Goal: Information Seeking & Learning: Learn about a topic

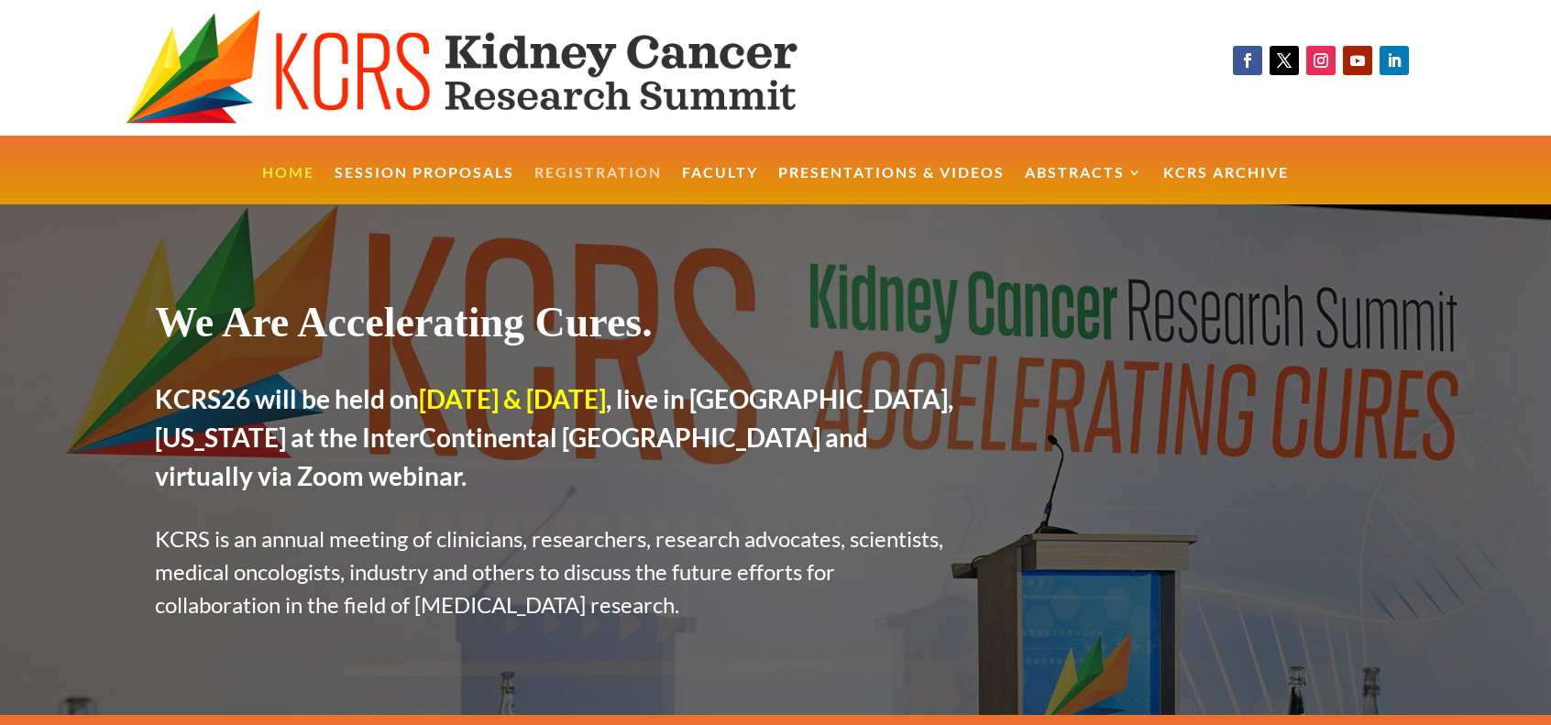
click at [612, 170] on link "Registration" at bounding box center [597, 185] width 127 height 39
click at [731, 176] on link "Faculty" at bounding box center [720, 185] width 76 height 39
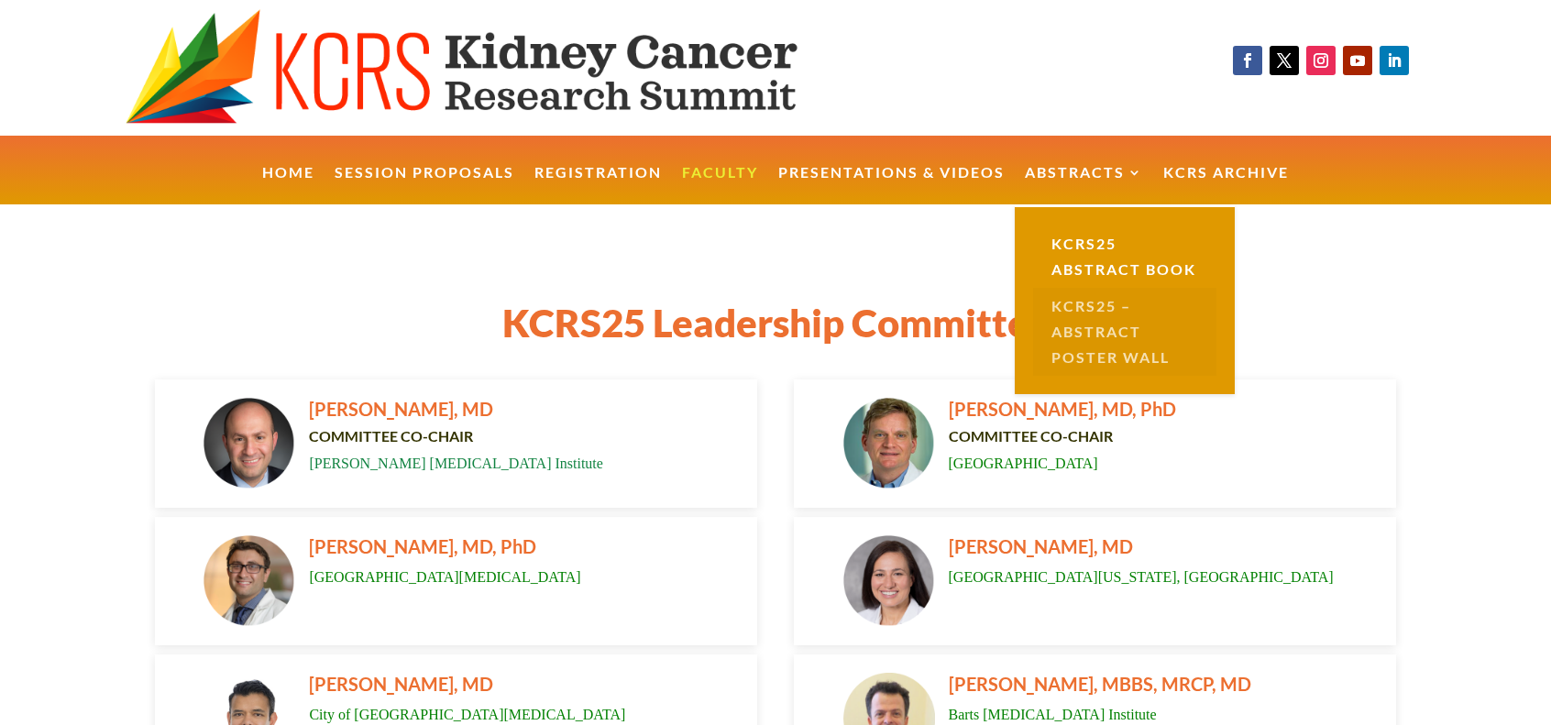
click at [1090, 352] on link "KCRS25 – Abstract Poster Wall" at bounding box center [1124, 332] width 183 height 88
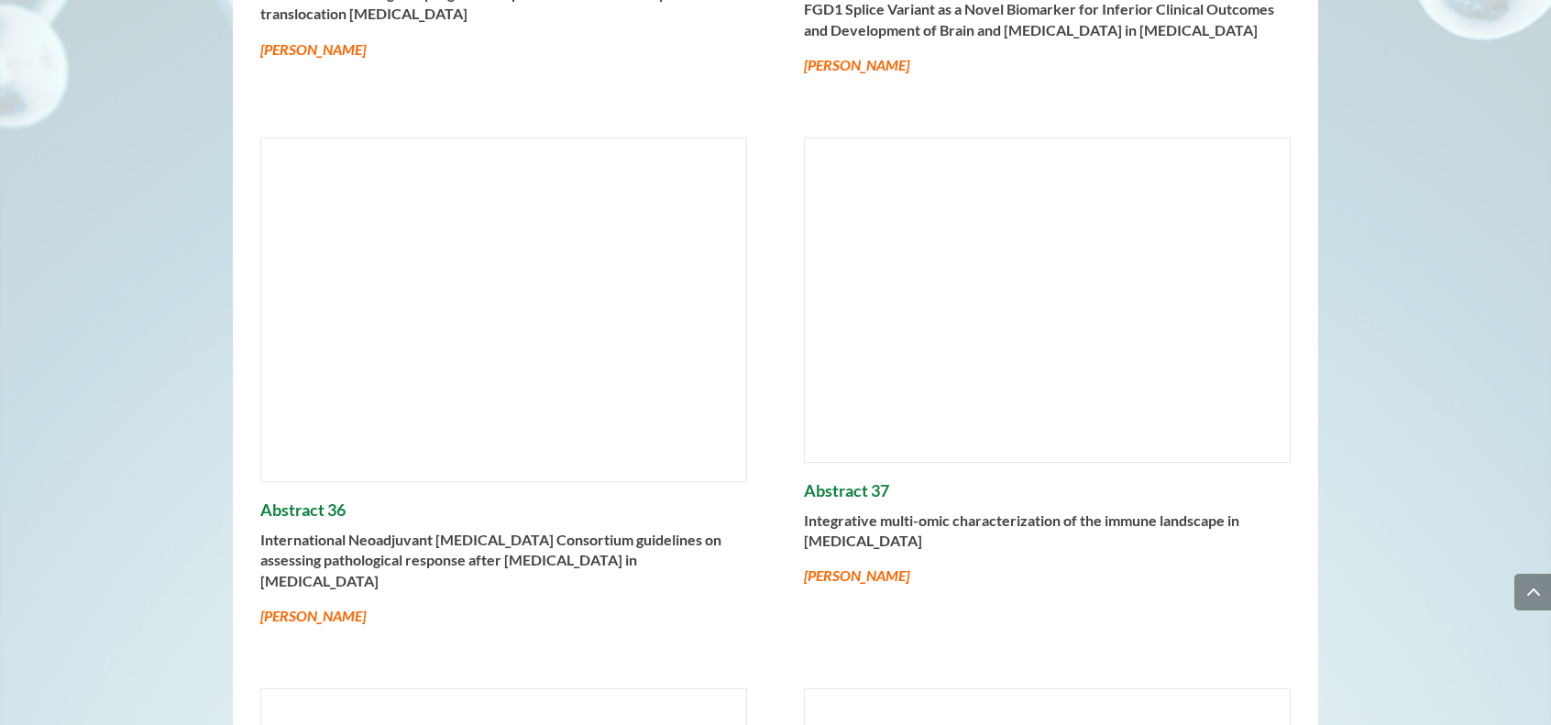
scroll to position [17961, 0]
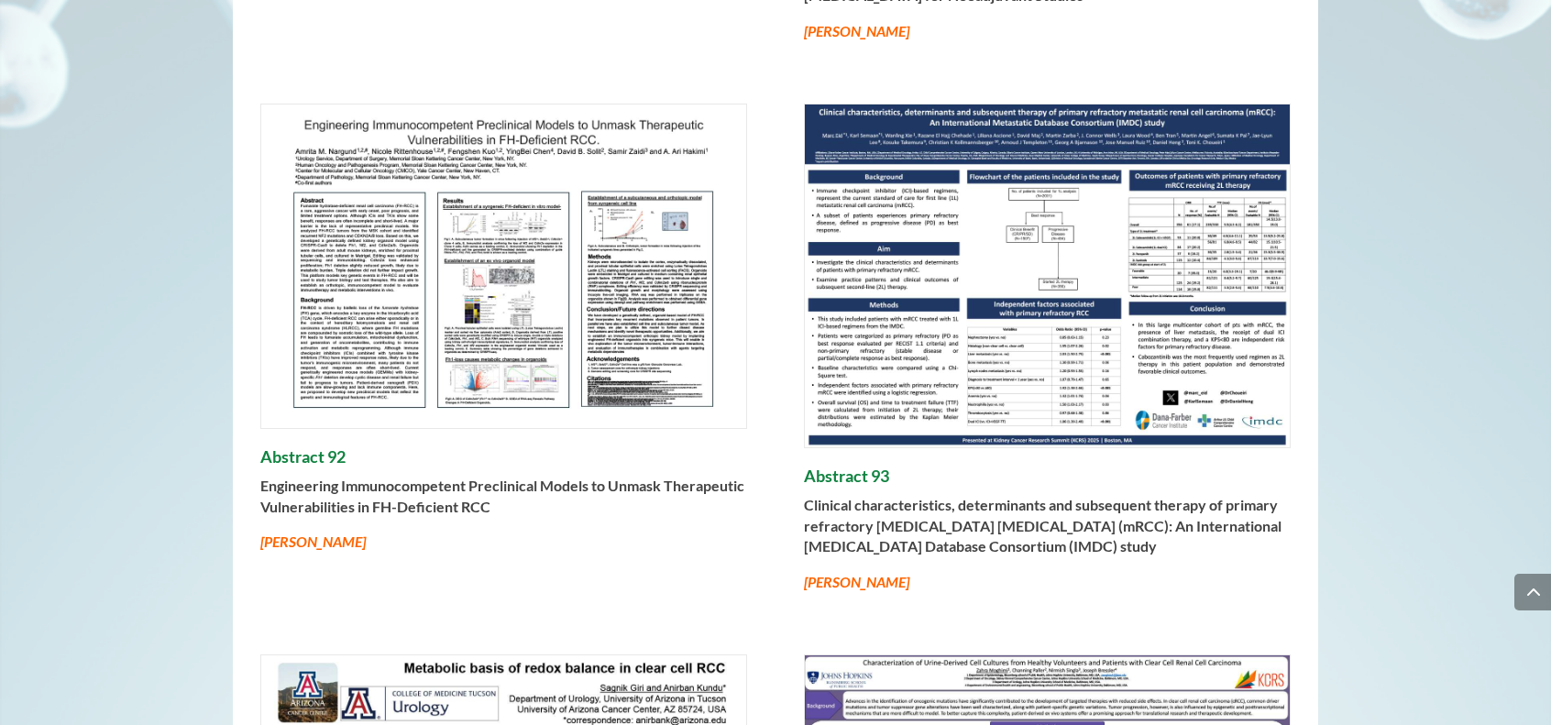
drag, startPoint x: 1437, startPoint y: 178, endPoint x: 1434, endPoint y: 166, distance: 12.5
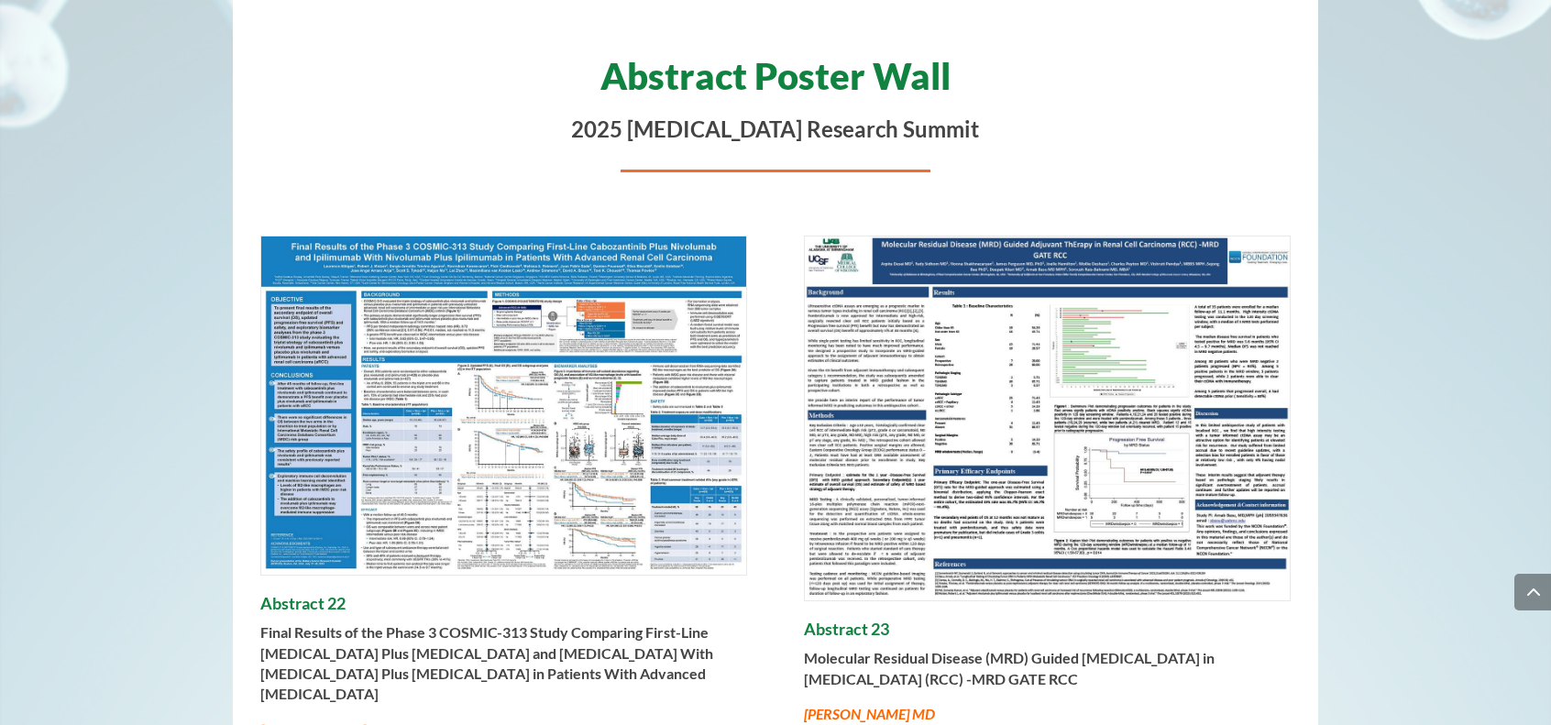
scroll to position [0, 0]
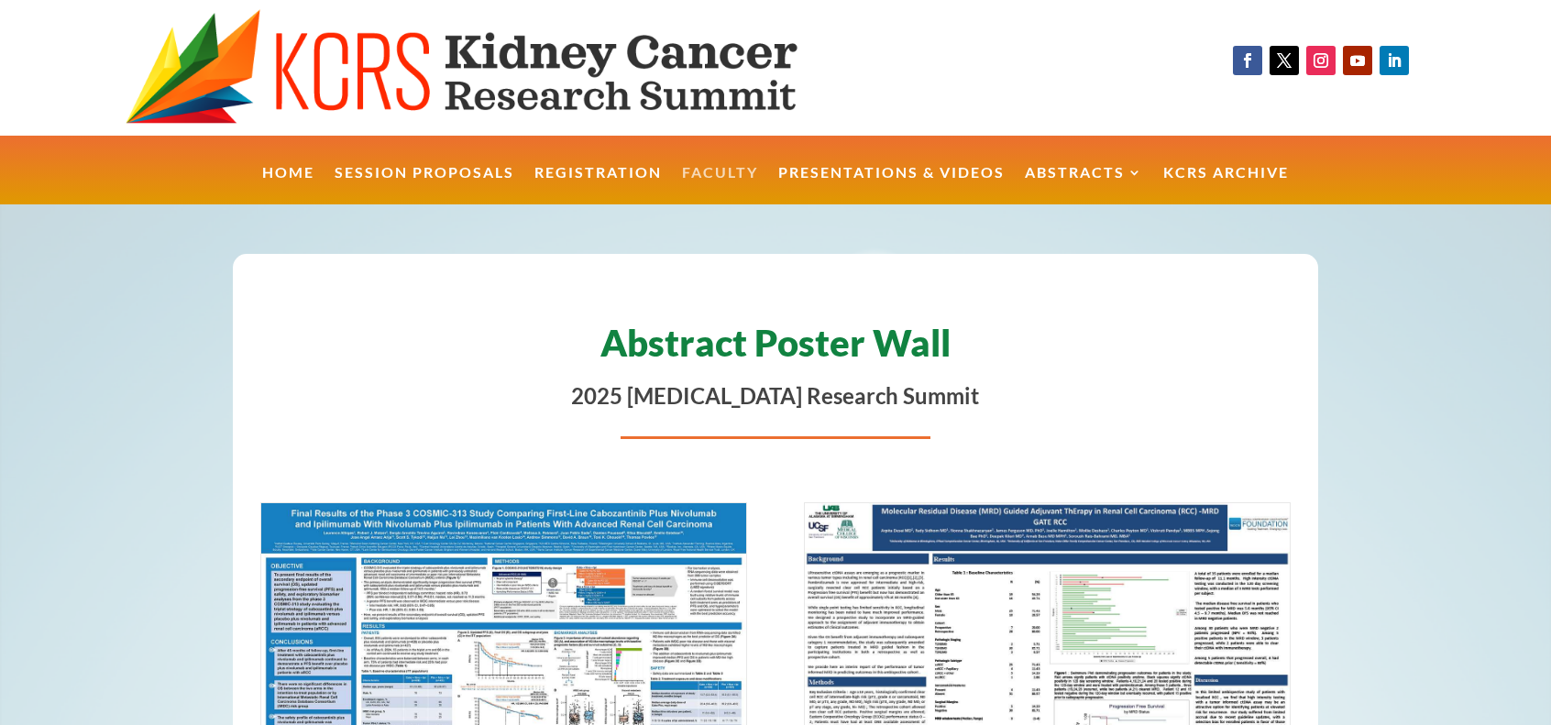
click at [706, 175] on link "Faculty" at bounding box center [720, 185] width 76 height 39
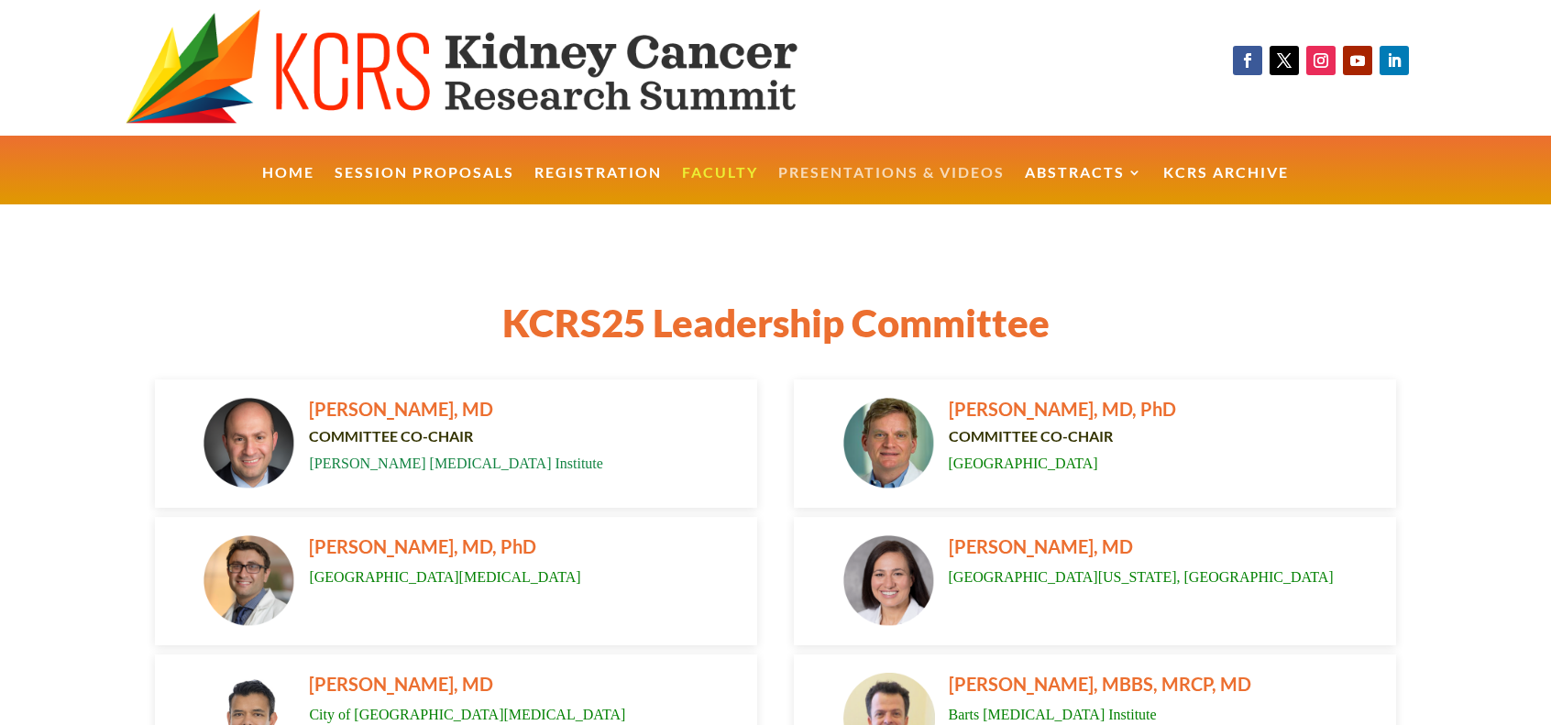
click at [891, 174] on link "Presentations & Videos" at bounding box center [891, 185] width 226 height 39
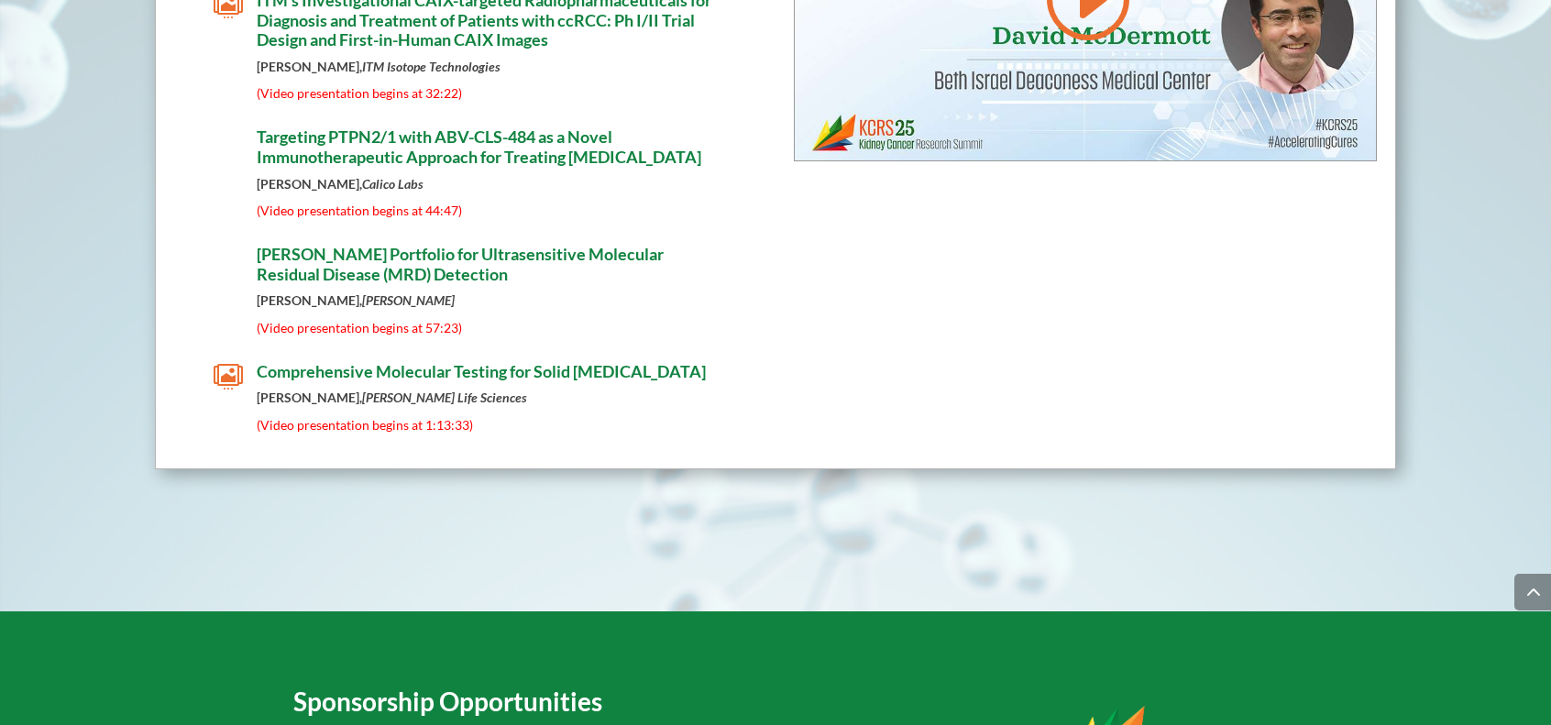
scroll to position [10875, 0]
